Goal: Information Seeking & Learning: Check status

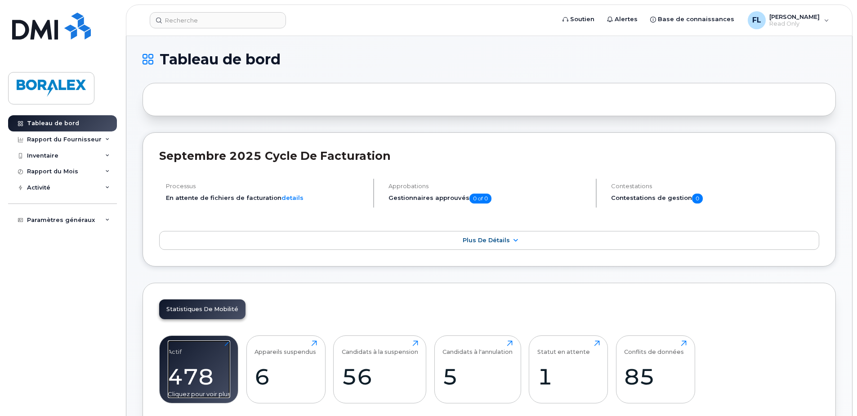
click at [182, 367] on div "478" at bounding box center [199, 376] width 63 height 27
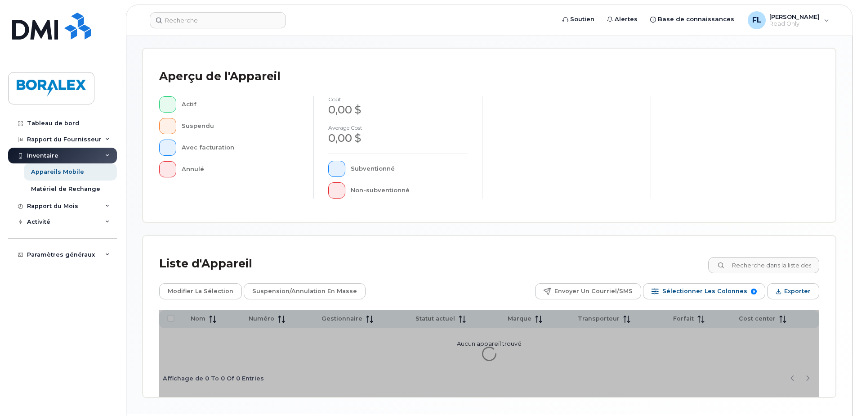
scroll to position [180, 0]
click at [742, 265] on input at bounding box center [764, 264] width 112 height 16
paste input "4683590566"
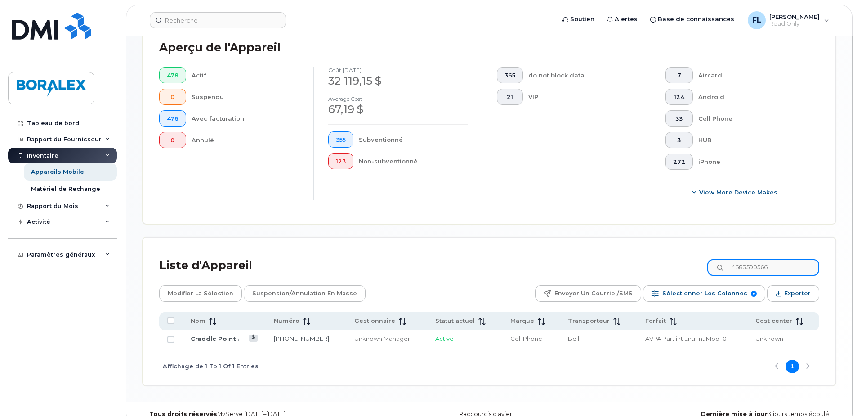
scroll to position [237, 0]
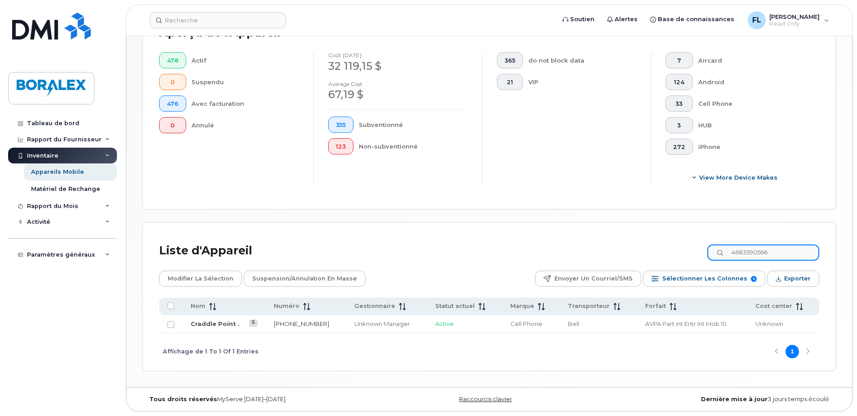
type input "4683590566"
click at [286, 323] on link "468-359-0566" at bounding box center [301, 323] width 55 height 7
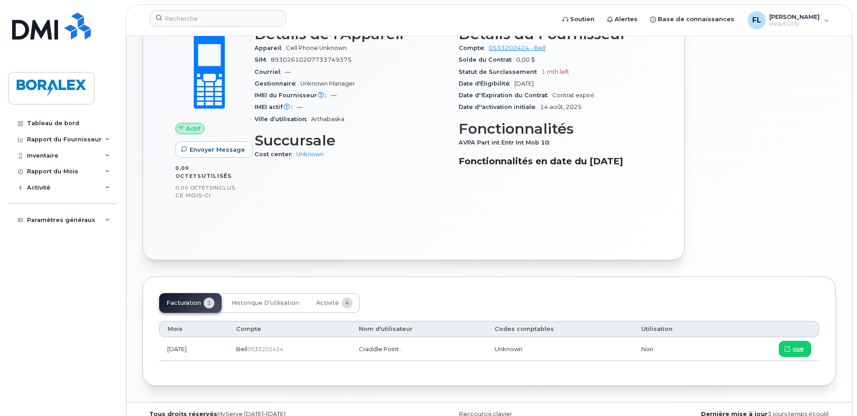
scroll to position [244, 0]
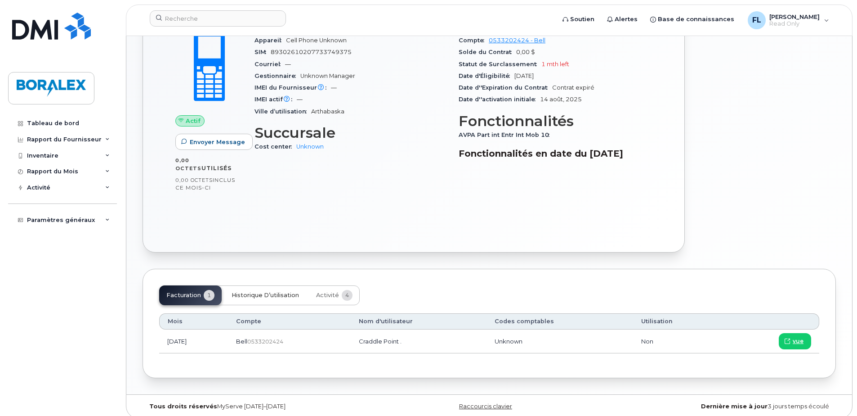
click at [262, 292] on span "Historique d’utilisation" at bounding box center [265, 295] width 67 height 7
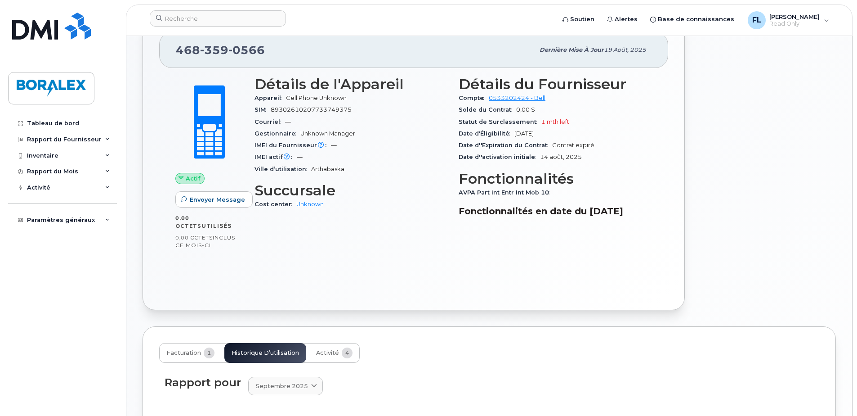
scroll to position [178, 0]
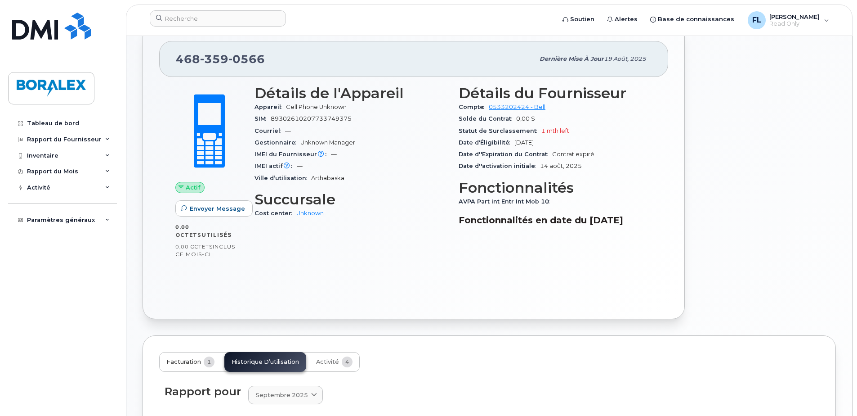
click at [181, 358] on span "Facturation" at bounding box center [183, 361] width 35 height 7
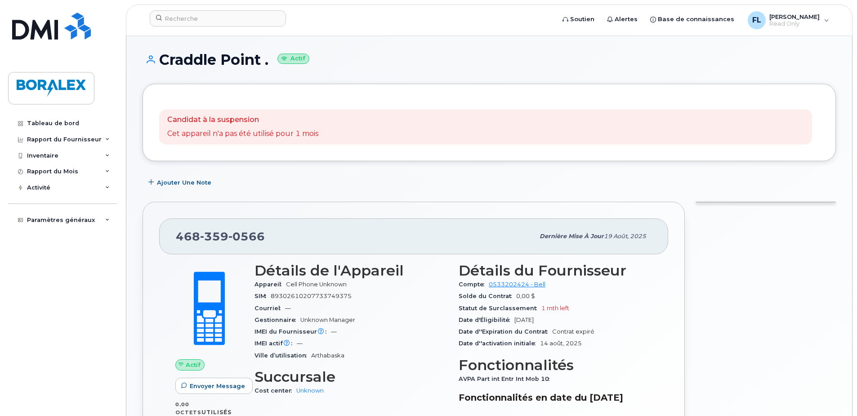
scroll to position [0, 0]
click at [49, 119] on link "Tableau de bord" at bounding box center [62, 123] width 109 height 16
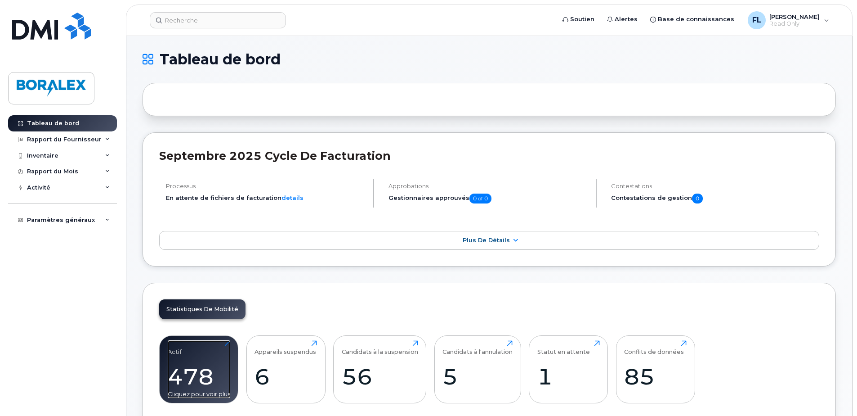
click at [189, 352] on div "Actif 478 Cliquez pour voir plus" at bounding box center [199, 369] width 63 height 58
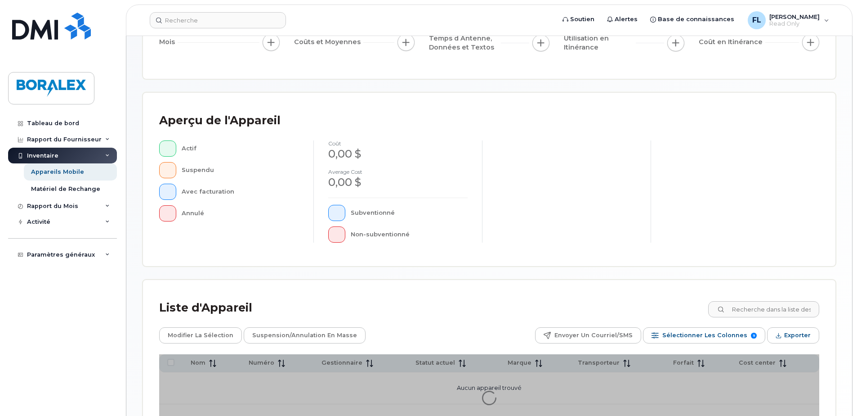
scroll to position [206, 0]
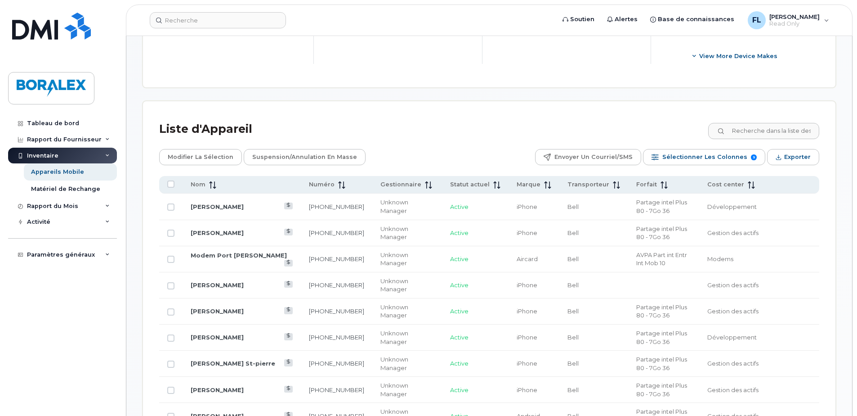
scroll to position [312, 0]
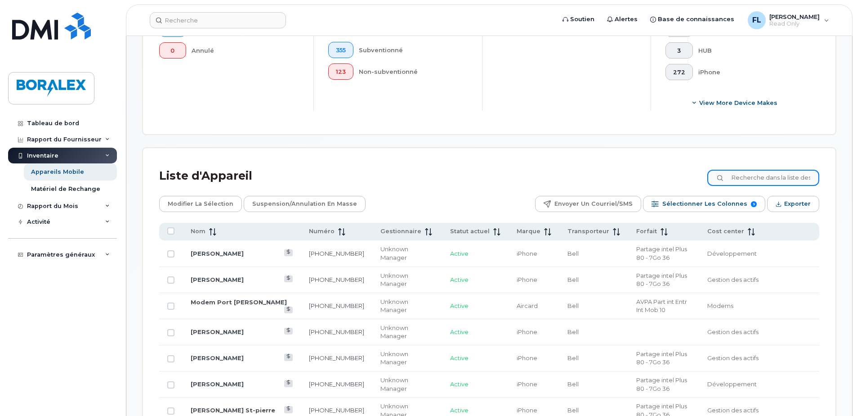
click at [755, 175] on input at bounding box center [764, 178] width 112 height 16
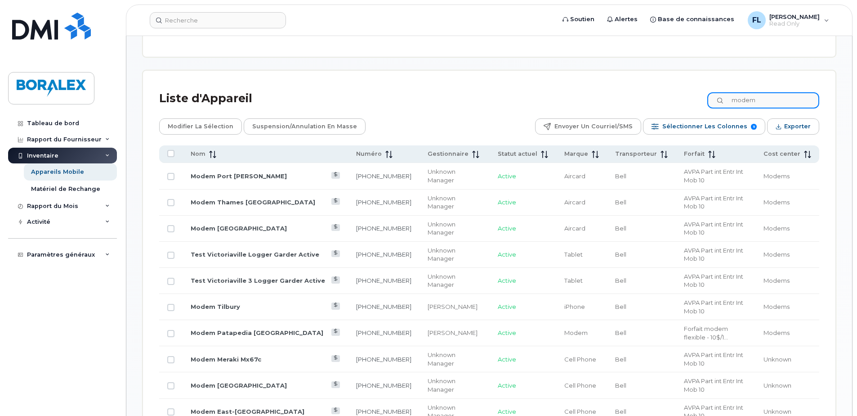
scroll to position [373, 0]
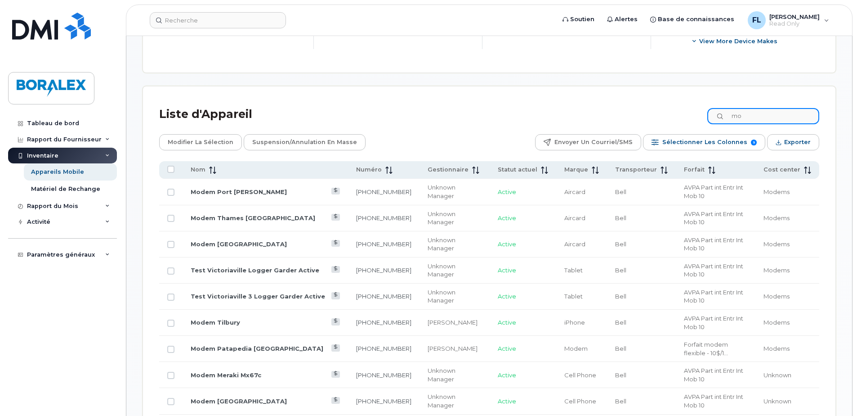
type input "m"
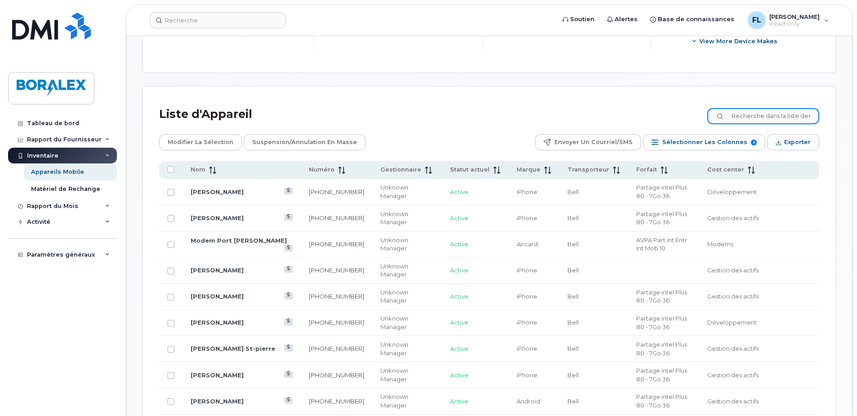
paste input "Sultans2025$"
type input "Sultans2025$"
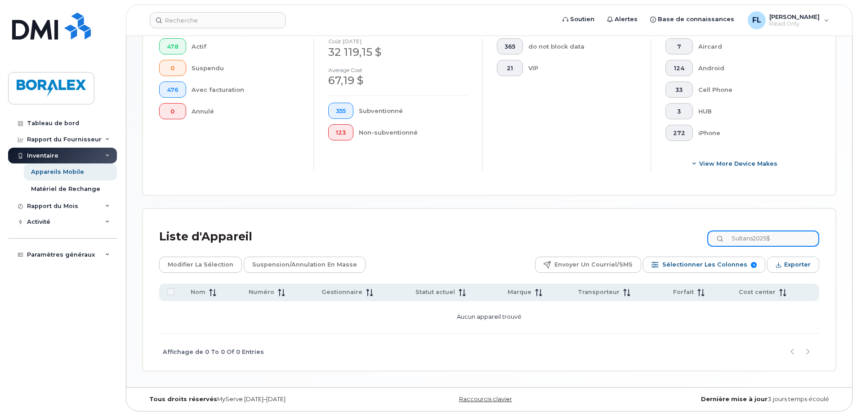
drag, startPoint x: 781, startPoint y: 237, endPoint x: 721, endPoint y: 245, distance: 61.3
click at [721, 245] on input "Sultans2025$" at bounding box center [764, 238] width 112 height 16
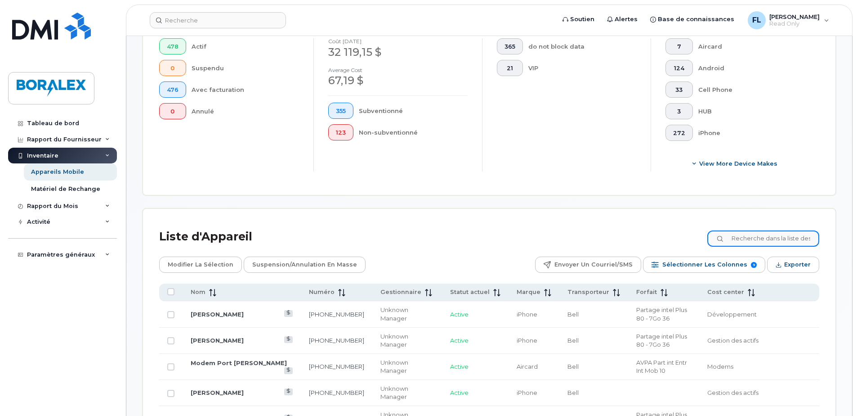
scroll to position [373, 0]
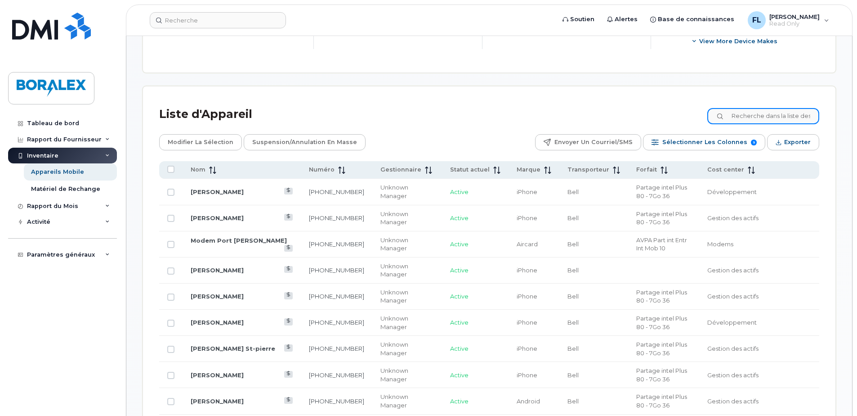
paste input "4683590566"
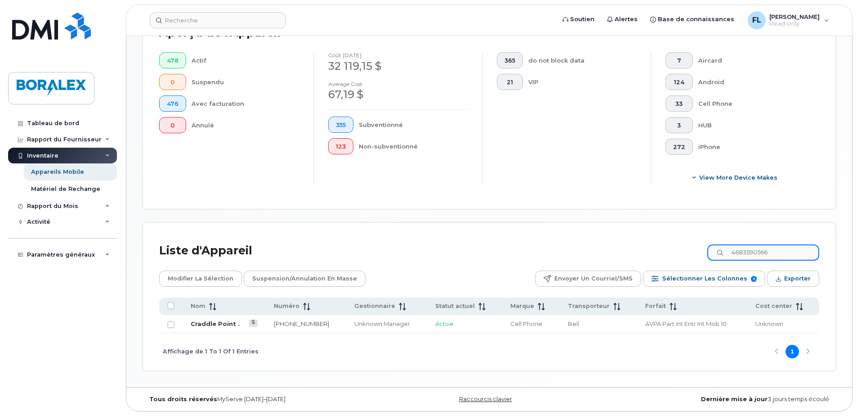
type input "4683590566"
click at [220, 323] on link "Craddle Point ." at bounding box center [215, 323] width 49 height 7
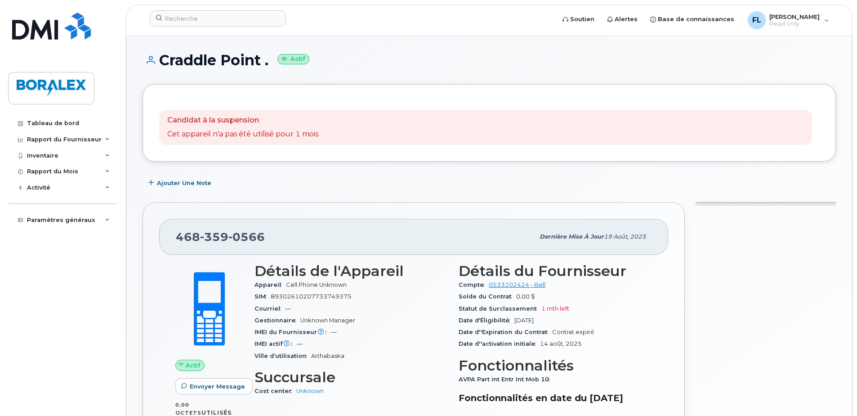
click at [150, 61] on icon at bounding box center [149, 60] width 12 height 8
click at [150, 58] on icon at bounding box center [149, 60] width 12 height 8
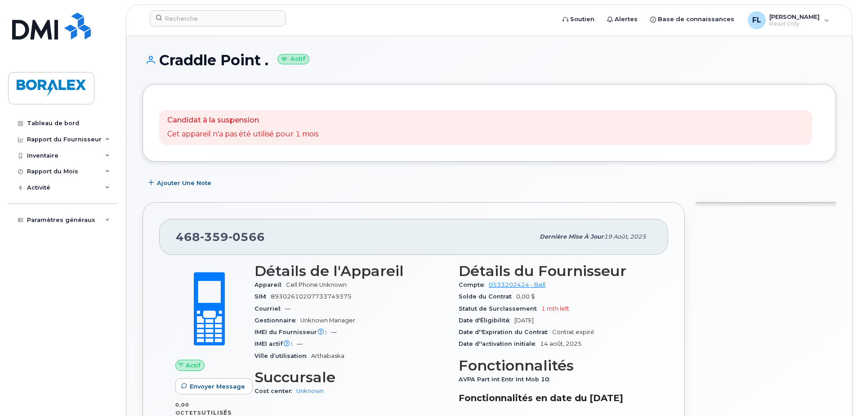
click at [150, 58] on icon at bounding box center [149, 60] width 12 height 8
